Goal: Find contact information: Find contact information

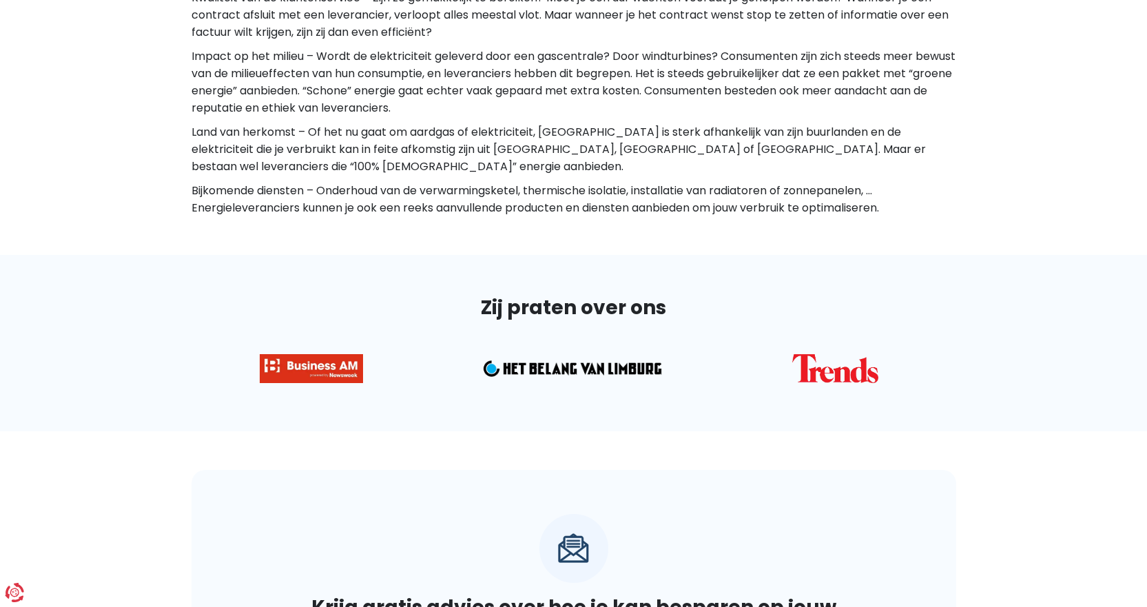
scroll to position [2728, 0]
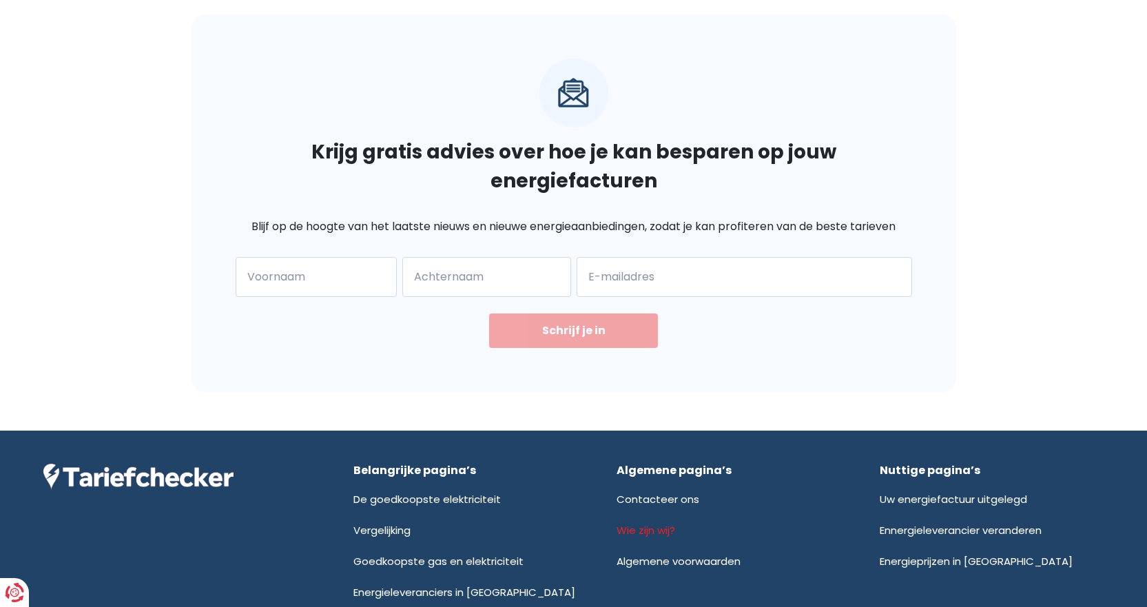
click at [642, 523] on link "Wie zijn wij?" at bounding box center [645, 530] width 59 height 14
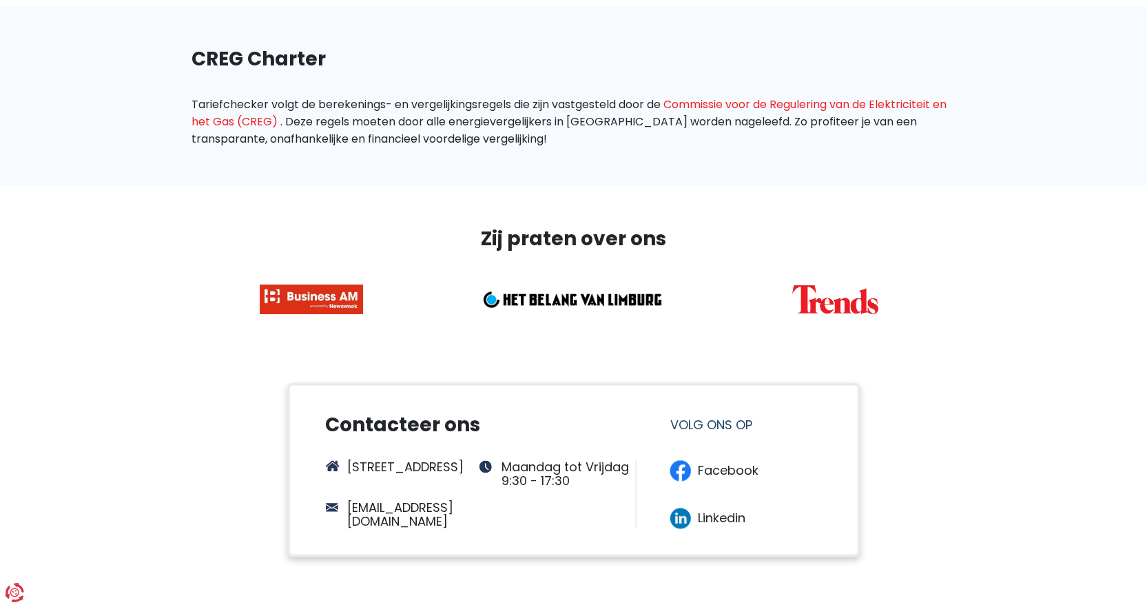
scroll to position [964, 0]
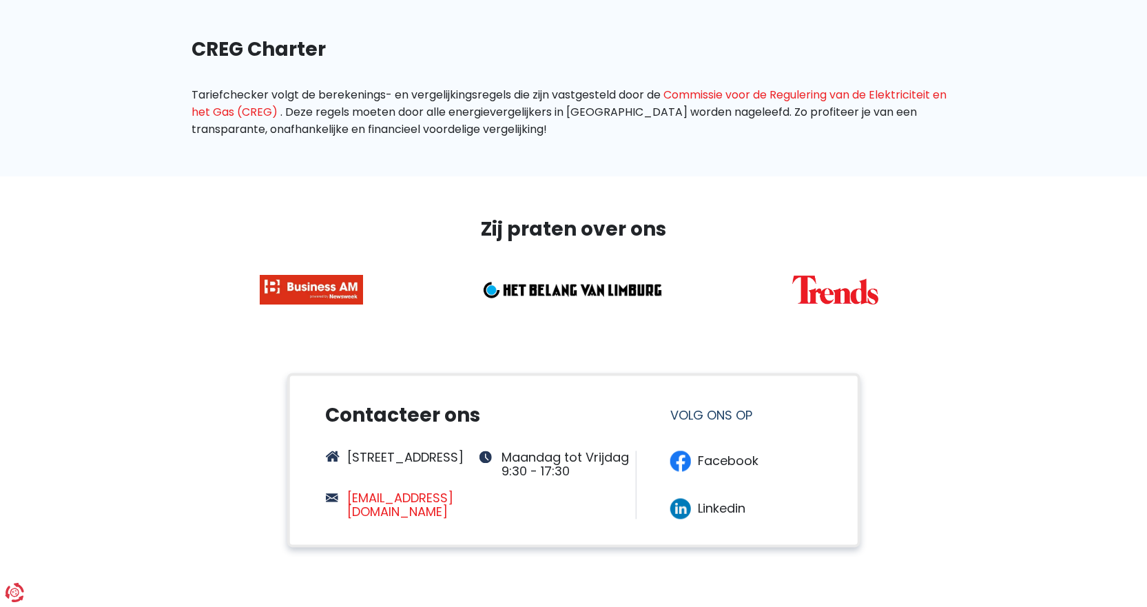
drag, startPoint x: 486, startPoint y: 504, endPoint x: 348, endPoint y: 508, distance: 137.8
click at [348, 508] on div "[STREET_ADDRESS] Maandag tot Vrijdag 9:30 - 17:30 [EMAIL_ADDRESS][DOMAIN_NAME]" at bounding box center [479, 484] width 308 height 68
copy link "[EMAIL_ADDRESS][DOMAIN_NAME]"
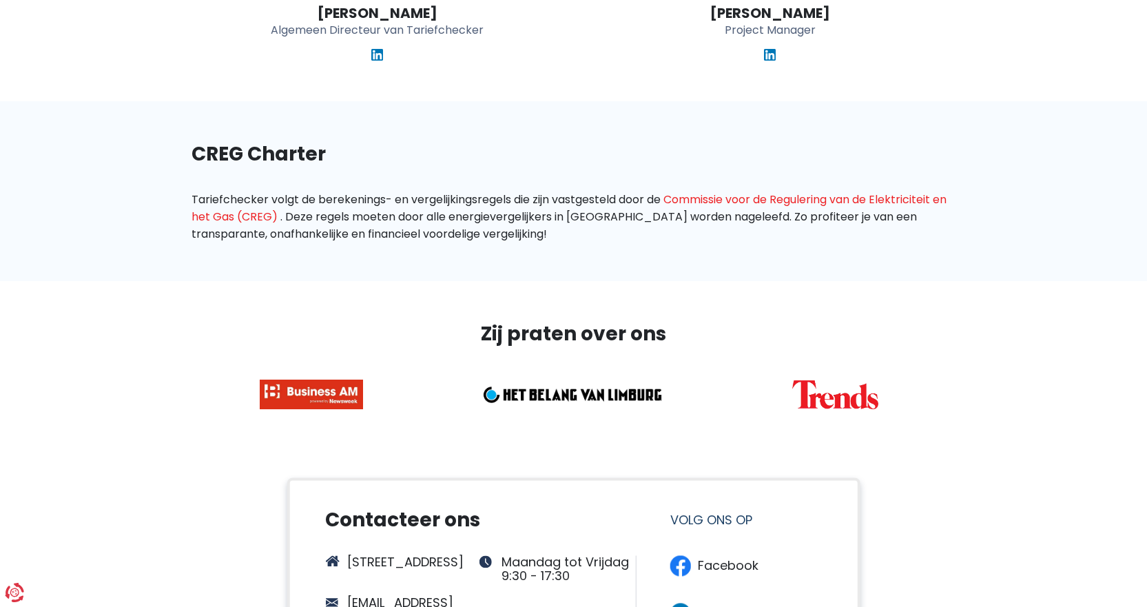
scroll to position [620, 0]
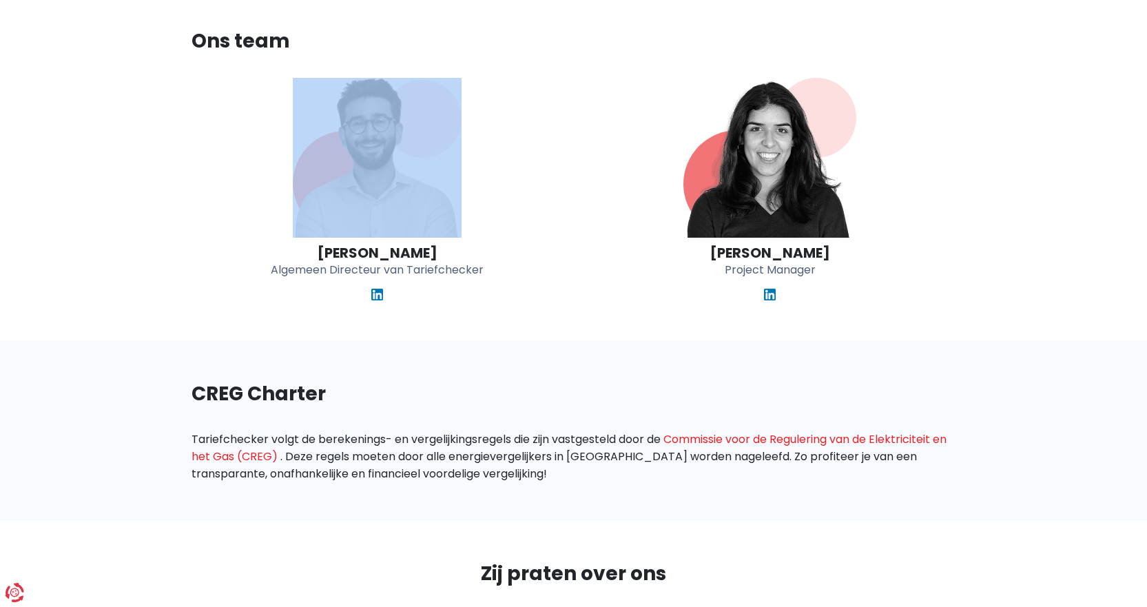
drag, startPoint x: 321, startPoint y: 256, endPoint x: 450, endPoint y: 245, distance: 129.9
click at [450, 245] on div "Elvedin Vejzovic Algemeen Directeur van Tariefchecker" at bounding box center [377, 190] width 372 height 225
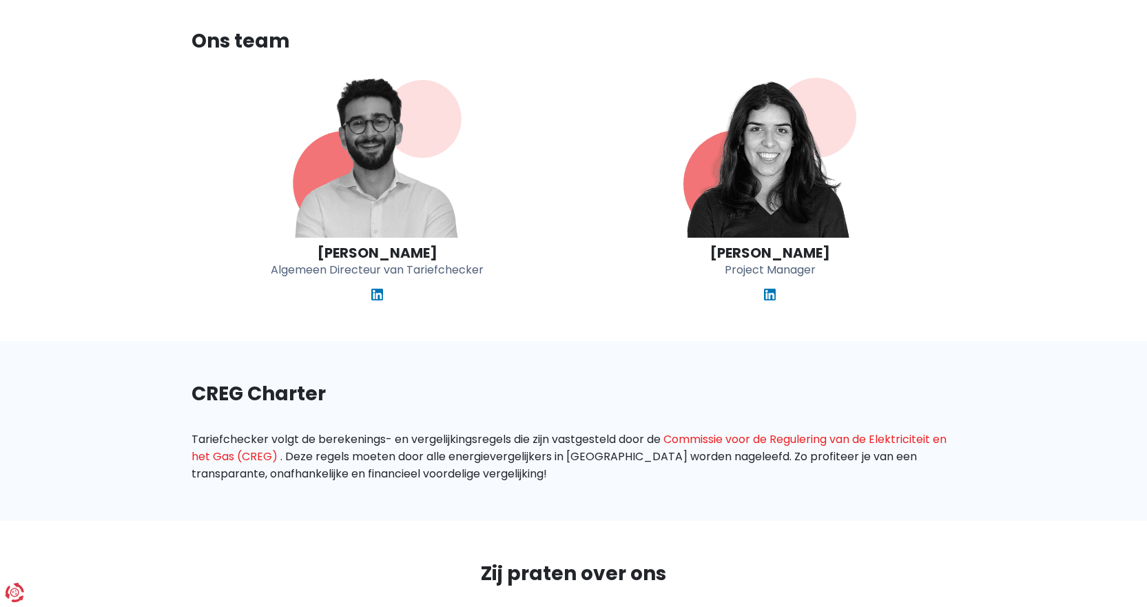
click at [542, 313] on section "Ons team Elvedin Vejzovic Algemeen Directeur van Tariefchecker Beatriz Machado …" at bounding box center [573, 164] width 1147 height 353
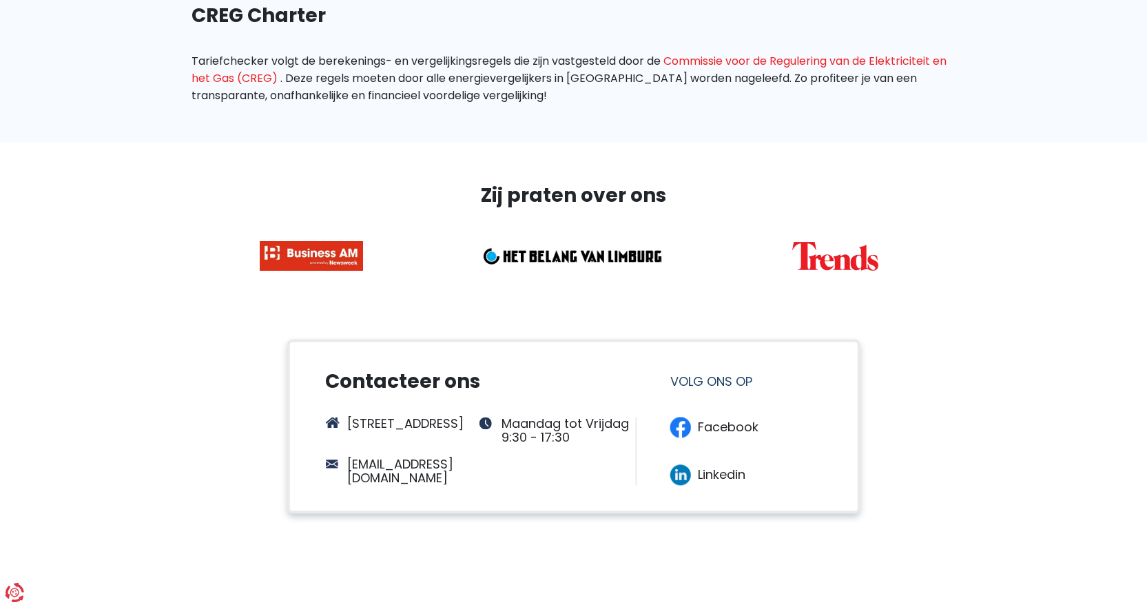
scroll to position [1171, 0]
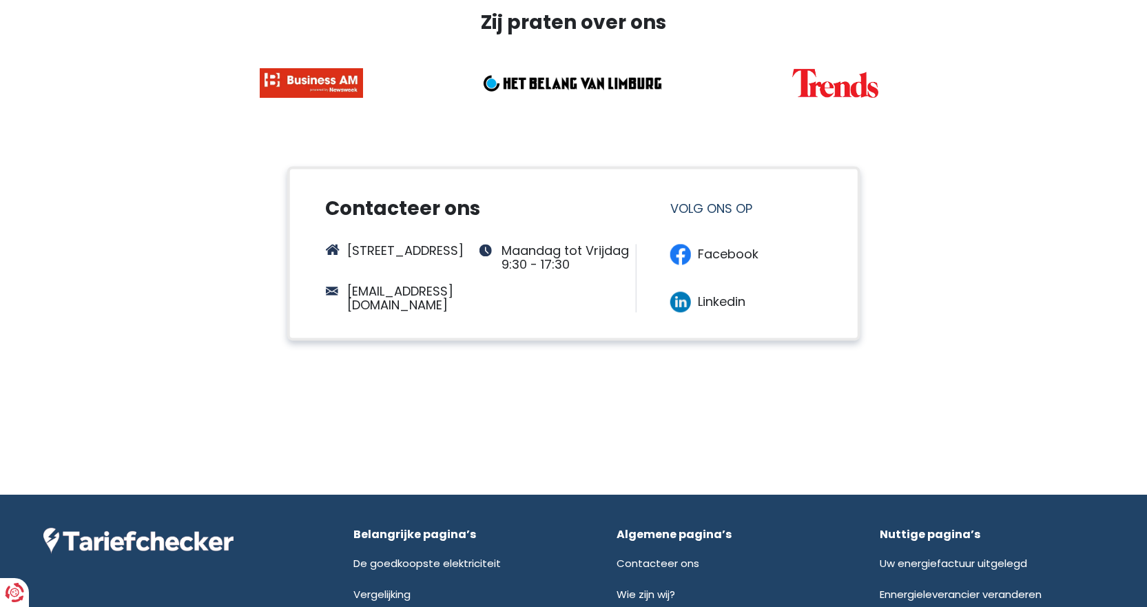
drag, startPoint x: 496, startPoint y: 293, endPoint x: 488, endPoint y: 302, distance: 11.7
click at [488, 302] on div "Livornostraat 7, 1060 Sint-Gillis Maandag tot Vrijdag 9:30 - 17:30 info@tariefc…" at bounding box center [479, 278] width 308 height 68
click at [525, 309] on div "Contacteer ons Contacteer ons Volg ons op Livornostraat 7, 1060 Sint-Gillis Maa…" at bounding box center [574, 253] width 574 height 174
drag, startPoint x: 489, startPoint y: 311, endPoint x: 516, endPoint y: 293, distance: 32.7
